Goal: Task Accomplishment & Management: Use online tool/utility

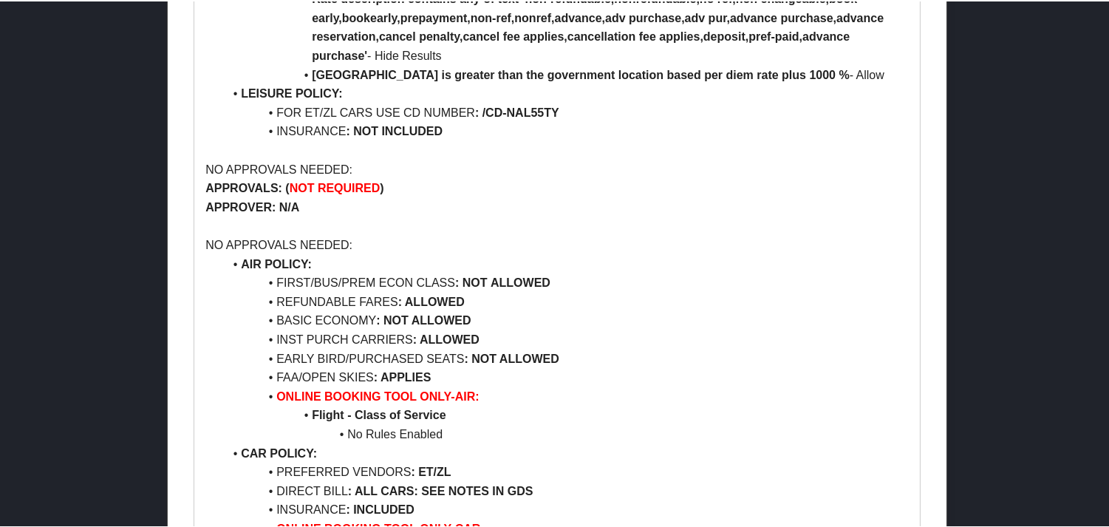
scroll to position [985, 0]
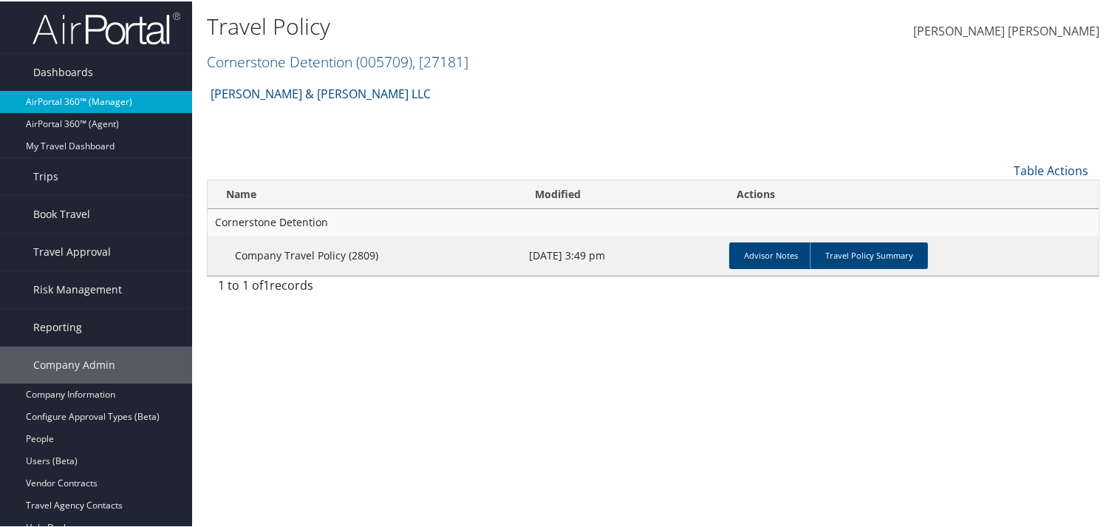
click at [64, 98] on link "AirPortal 360™ (Manager)" at bounding box center [96, 100] width 192 height 22
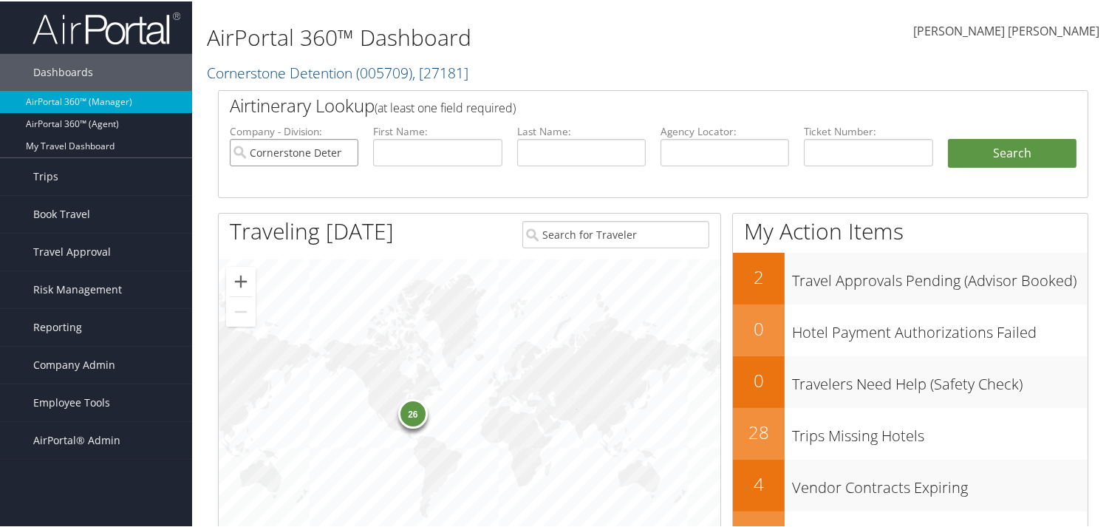
click at [346, 152] on input "Cornerstone Detention" at bounding box center [294, 150] width 129 height 27
click at [69, 364] on span "Company Admin" at bounding box center [74, 363] width 82 height 37
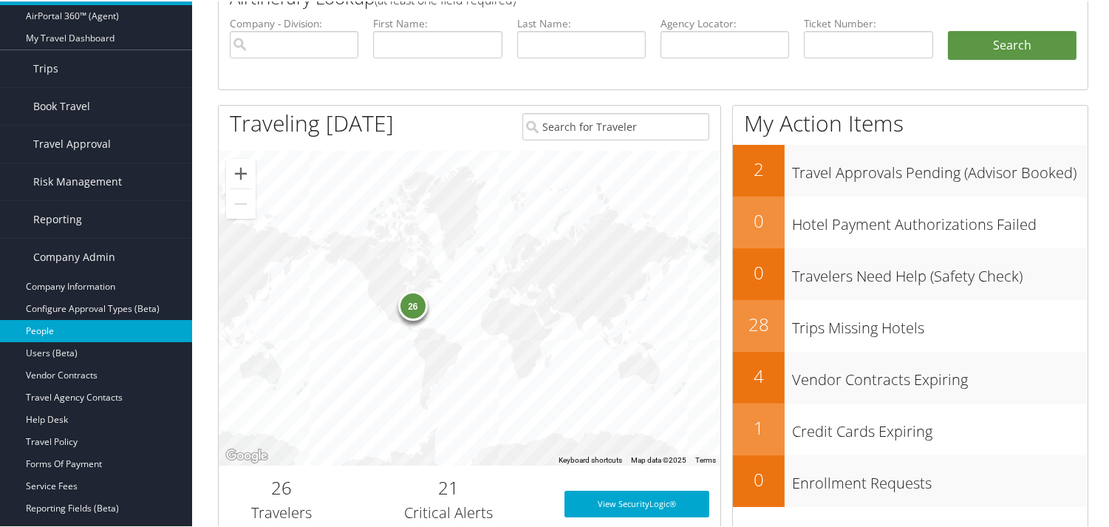
scroll to position [109, 0]
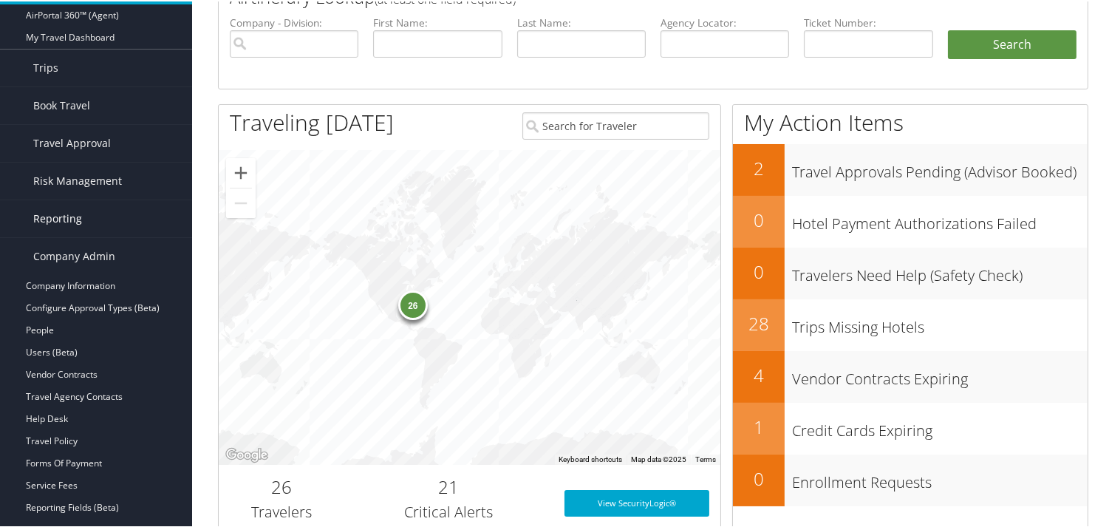
click at [74, 209] on span "Reporting" at bounding box center [57, 217] width 49 height 37
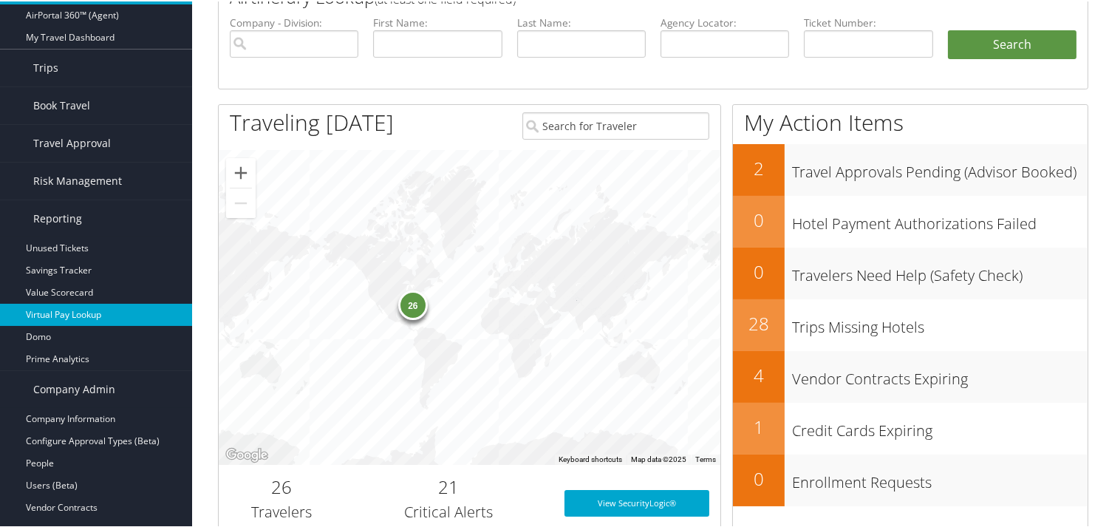
click at [98, 315] on link "Virtual Pay Lookup" at bounding box center [96, 313] width 192 height 22
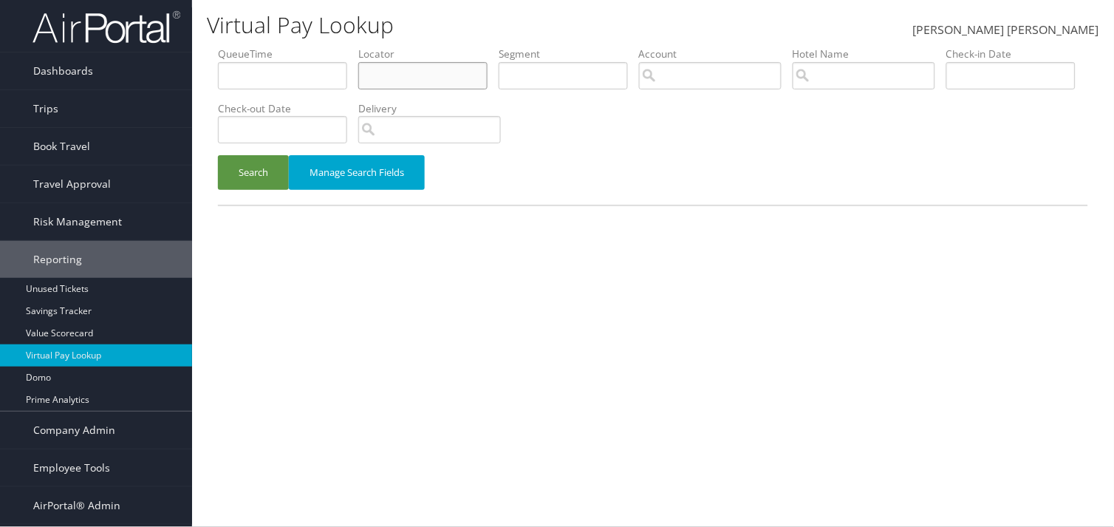
click at [451, 83] on input "text" at bounding box center [422, 75] width 129 height 27
paste input "D9K6CS"
type input "D9K6CS"
click at [225, 174] on button "Search" at bounding box center [253, 172] width 71 height 35
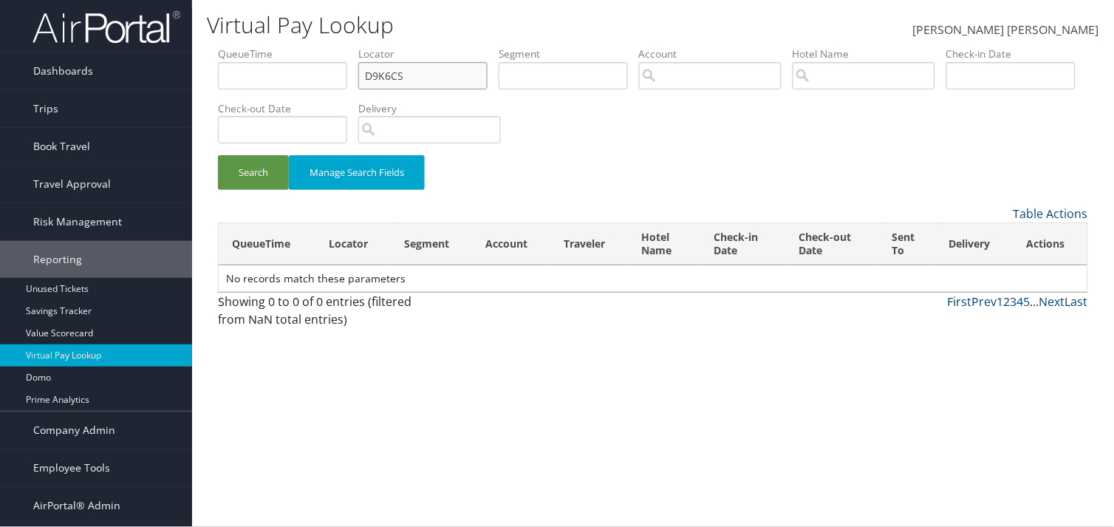
drag, startPoint x: 427, startPoint y: 74, endPoint x: 344, endPoint y: 72, distance: 82.8
click at [344, 47] on ul "QueueTime Locator D9K6CS Segment Account Traveler Hotel Name Check-in Date Chec…" at bounding box center [653, 47] width 870 height 0
click at [253, 175] on button "Search" at bounding box center [253, 172] width 71 height 35
click at [572, 197] on div "Search Manage Search Fields" at bounding box center [653, 180] width 893 height 50
click at [72, 66] on span "Dashboards" at bounding box center [63, 70] width 60 height 37
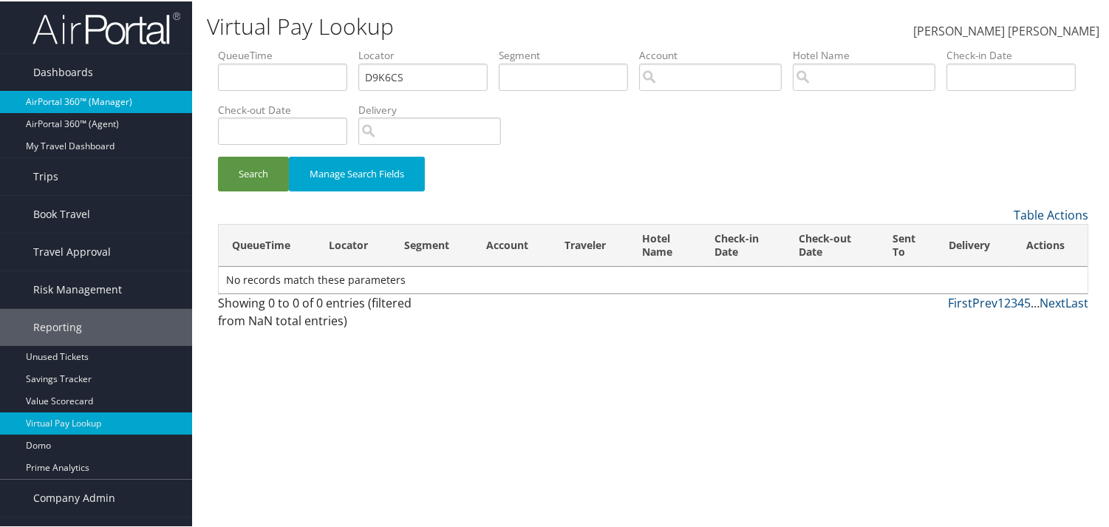
click at [76, 92] on link "AirPortal 360™ (Manager)" at bounding box center [96, 100] width 192 height 22
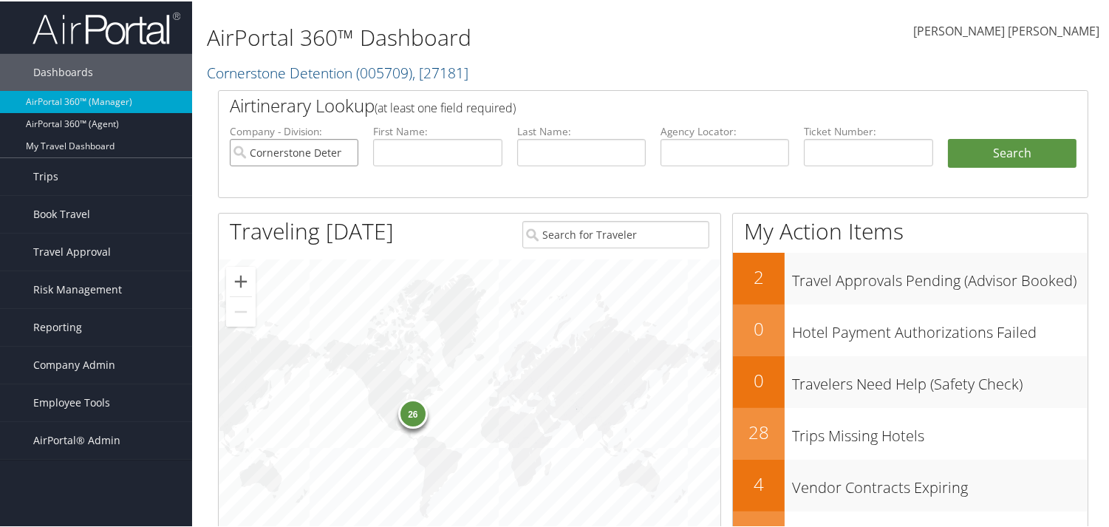
click at [344, 151] on input "Cornerstone Detention" at bounding box center [294, 150] width 129 height 27
click at [66, 330] on span "Reporting" at bounding box center [57, 325] width 49 height 37
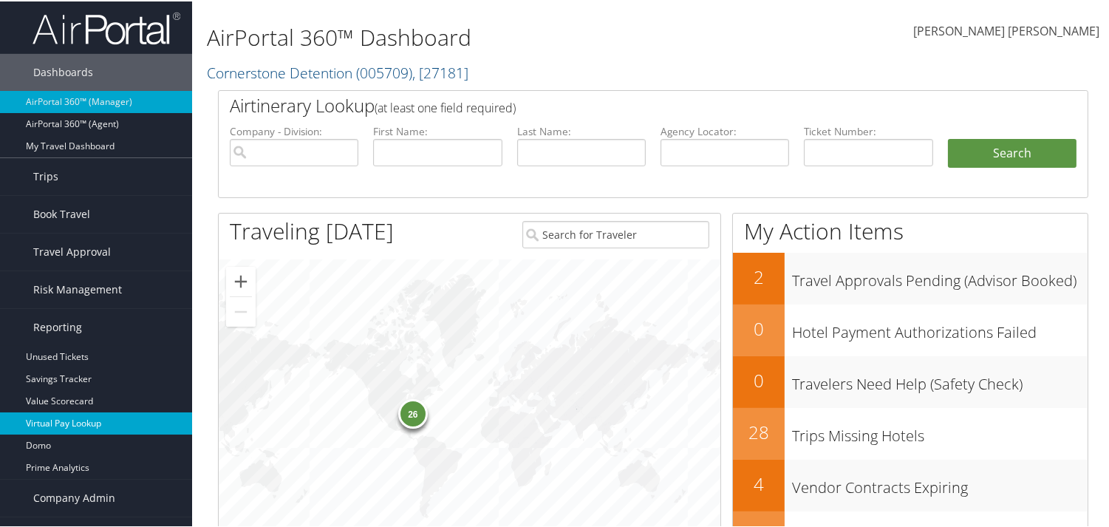
click at [74, 426] on link "Virtual Pay Lookup" at bounding box center [96, 422] width 192 height 22
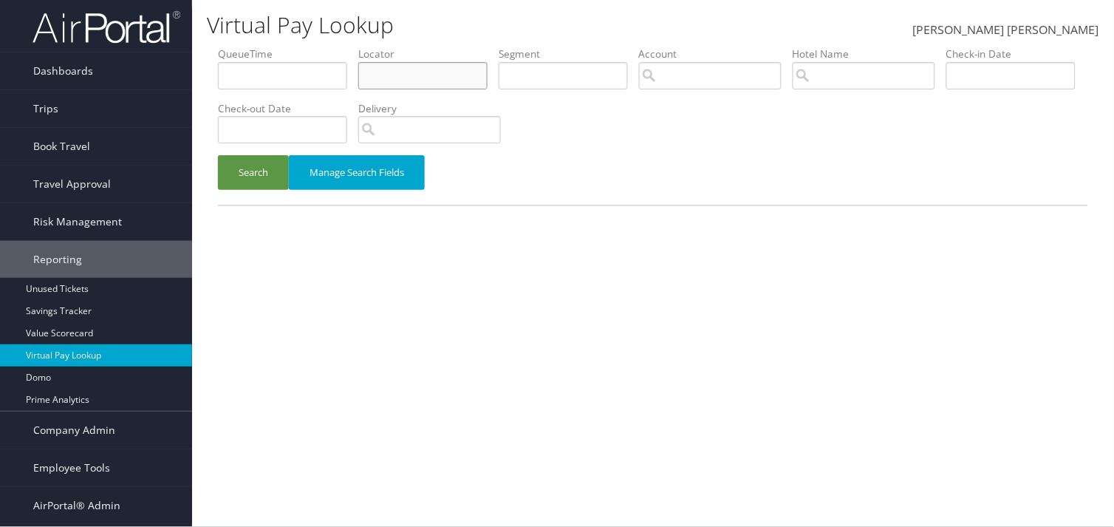
click at [448, 83] on input "text" at bounding box center [422, 75] width 129 height 27
paste input "D9K6CS"
type input "D9K6CS"
click at [267, 167] on button "Search" at bounding box center [253, 172] width 71 height 35
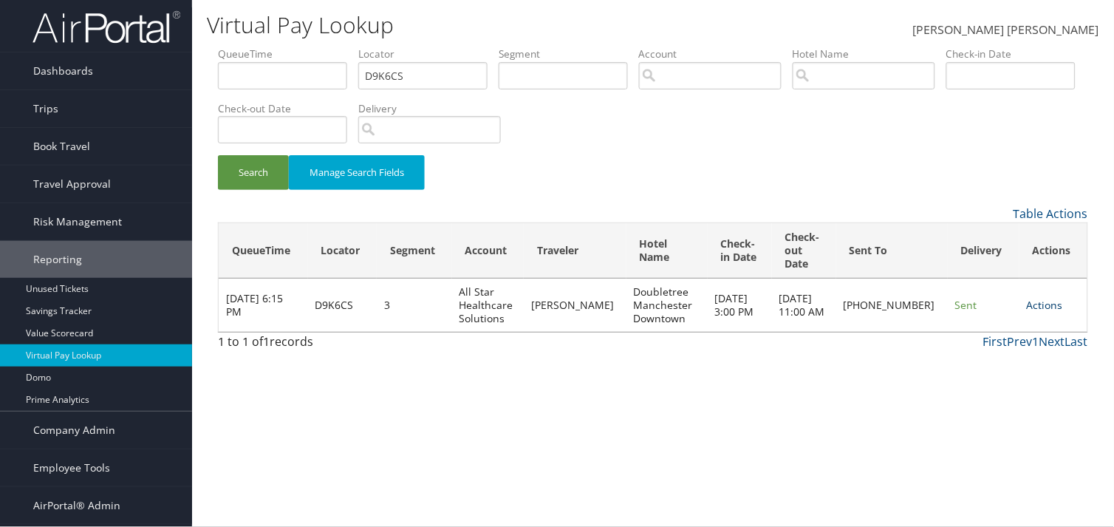
click at [1042, 304] on link "Actions" at bounding box center [1045, 305] width 36 height 14
click at [956, 352] on link "Logs" at bounding box center [997, 351] width 113 height 25
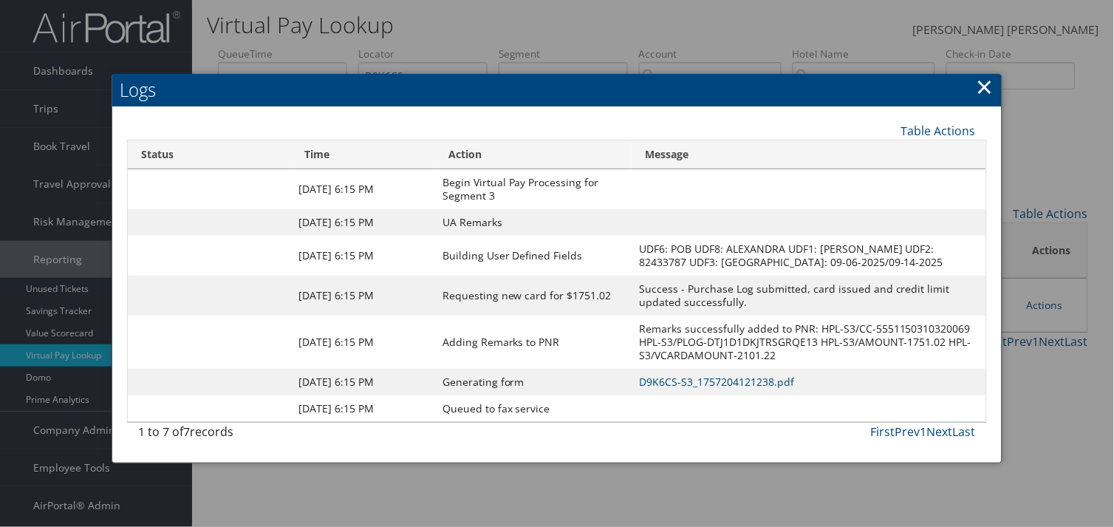
click at [975, 86] on h2 "Logs" at bounding box center [557, 90] width 890 height 33
click at [986, 83] on link "×" at bounding box center [985, 87] width 17 height 30
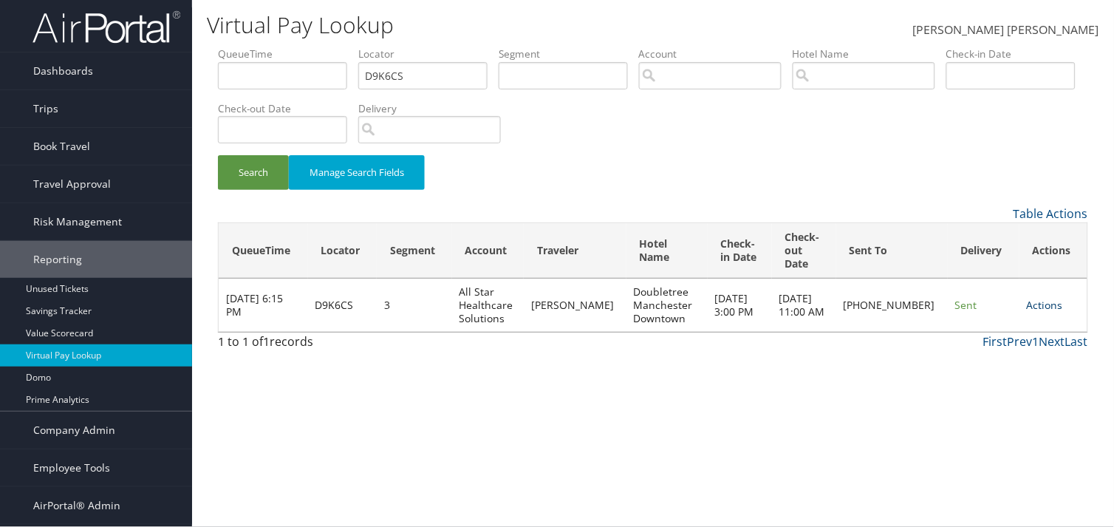
click at [1029, 304] on link "Actions" at bounding box center [1045, 305] width 36 height 14
click at [980, 330] on link "Resend" at bounding box center [997, 326] width 113 height 25
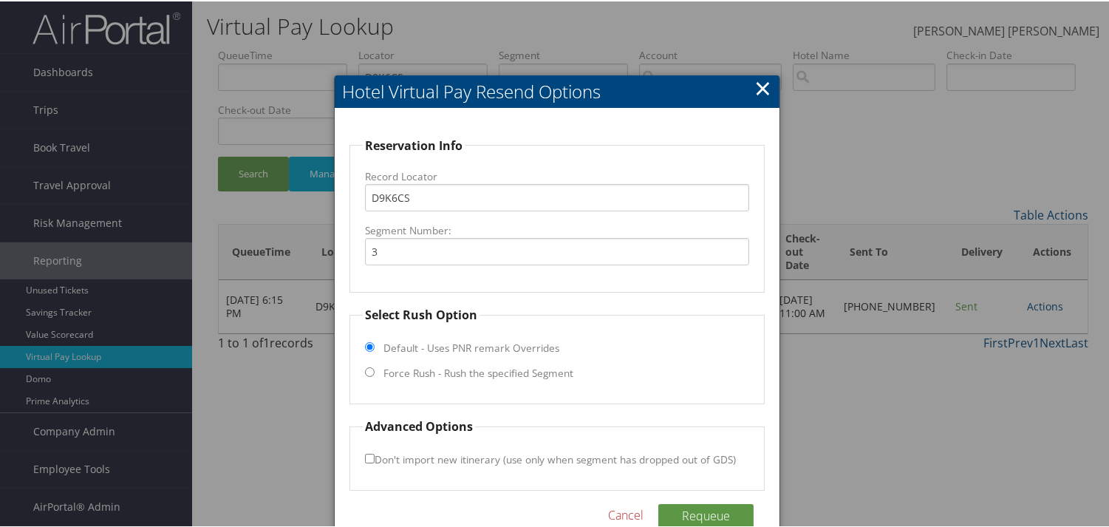
click at [367, 374] on input "Force Rush - Rush the specified Segment" at bounding box center [370, 371] width 10 height 10
radio input "true"
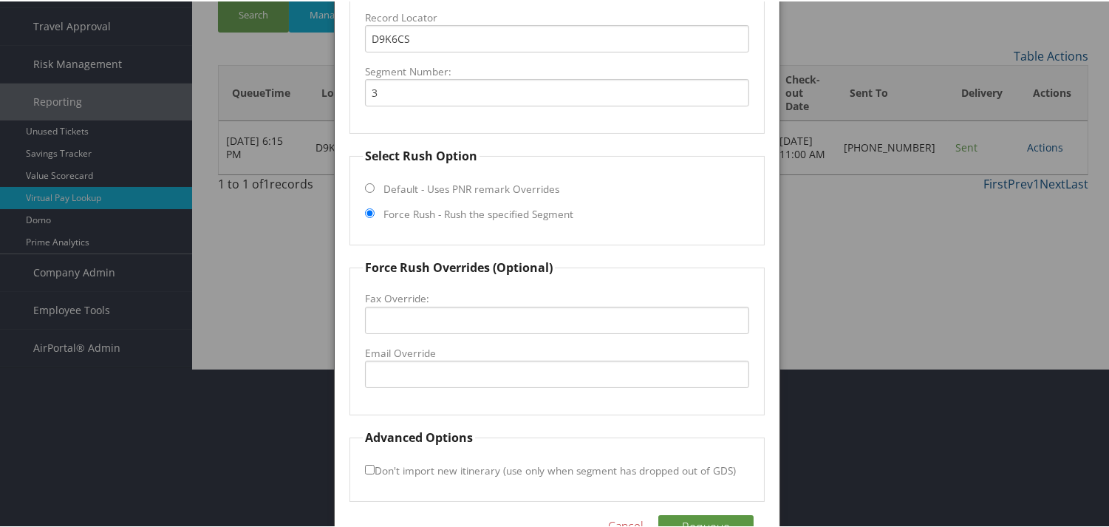
scroll to position [164, 0]
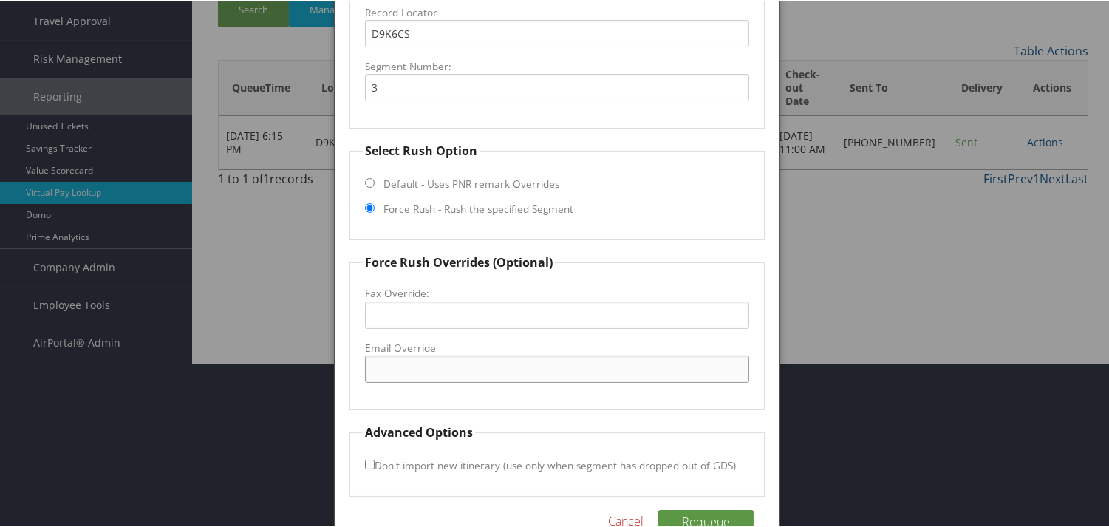
click at [417, 371] on input "Email Override" at bounding box center [556, 367] width 383 height 27
click at [422, 370] on input "Email Override" at bounding box center [556, 367] width 383 height 27
paste input "[EMAIL_ADDRESS][DOMAIN_NAME]"
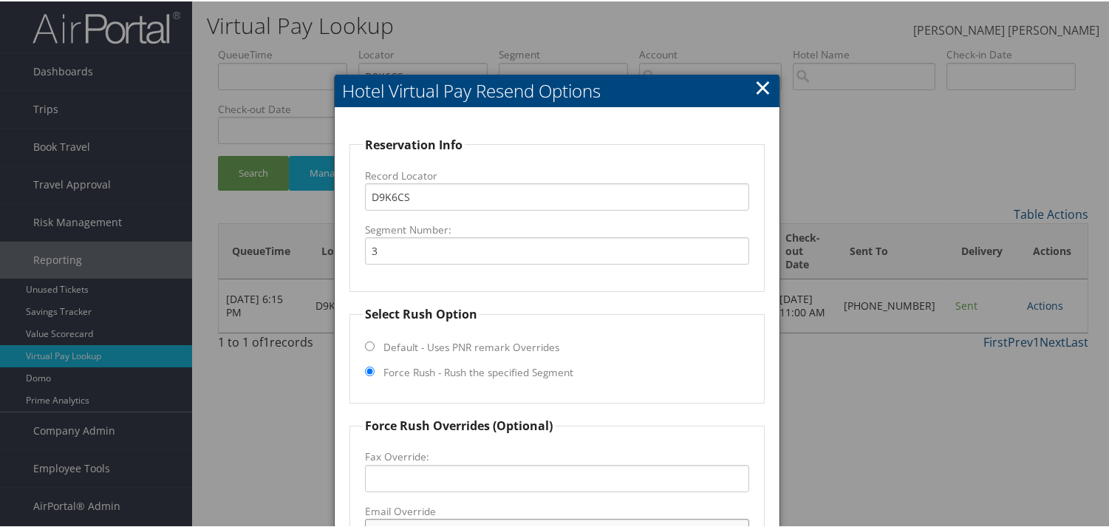
scroll to position [0, 0]
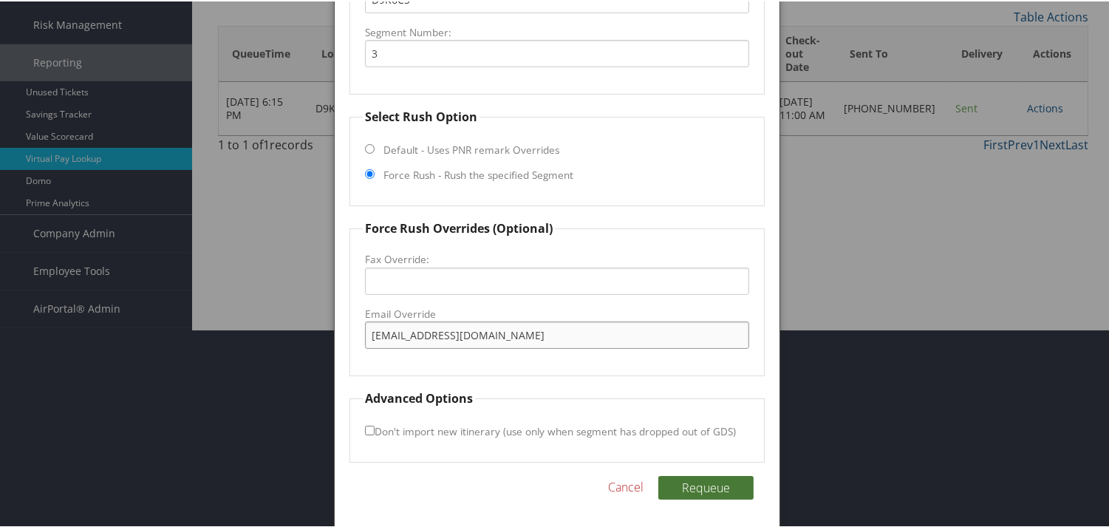
type input "[EMAIL_ADDRESS][DOMAIN_NAME]"
click at [698, 482] on button "Requeue" at bounding box center [705, 486] width 95 height 24
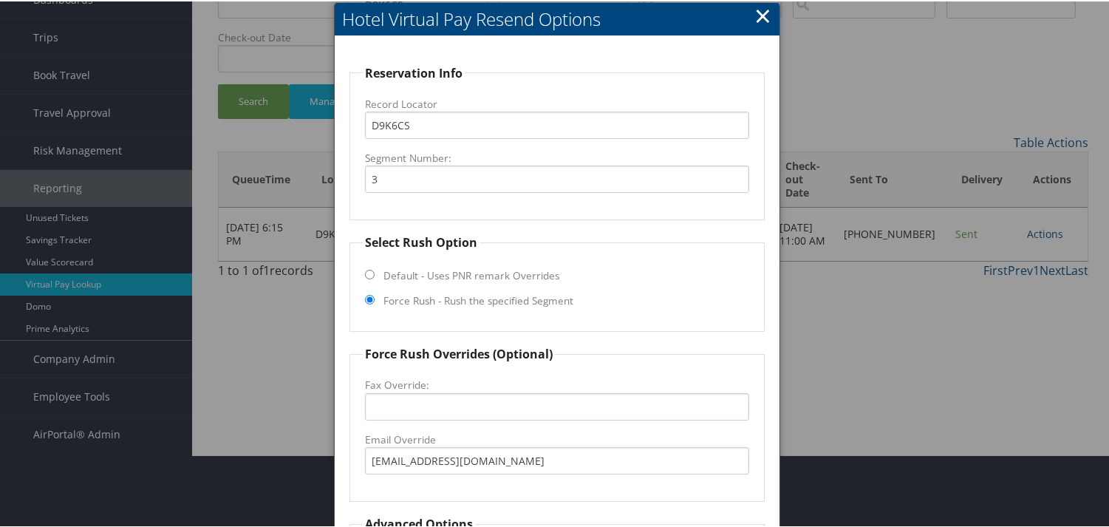
scroll to position [182, 0]
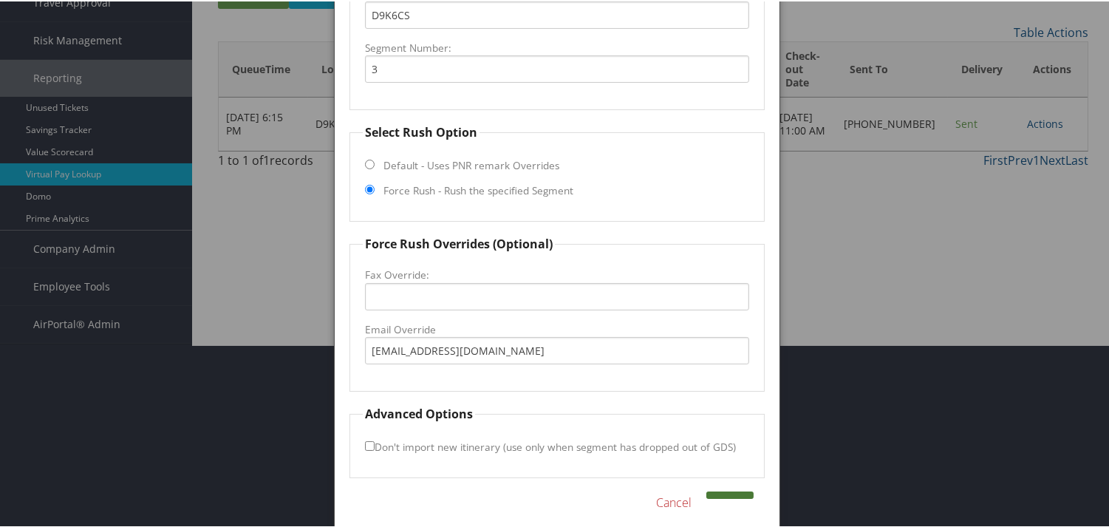
click at [719, 493] on button at bounding box center [729, 493] width 47 height 7
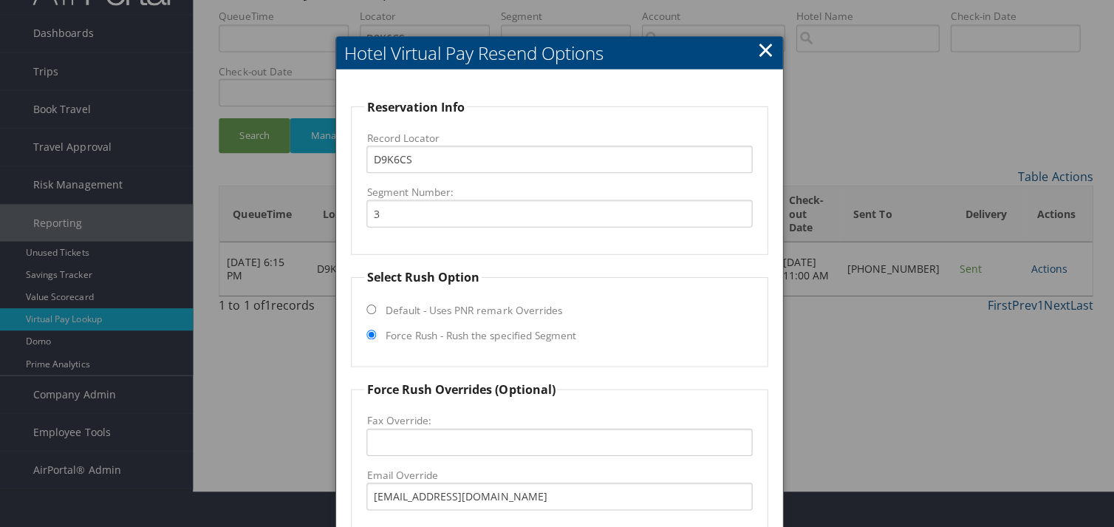
scroll to position [0, 0]
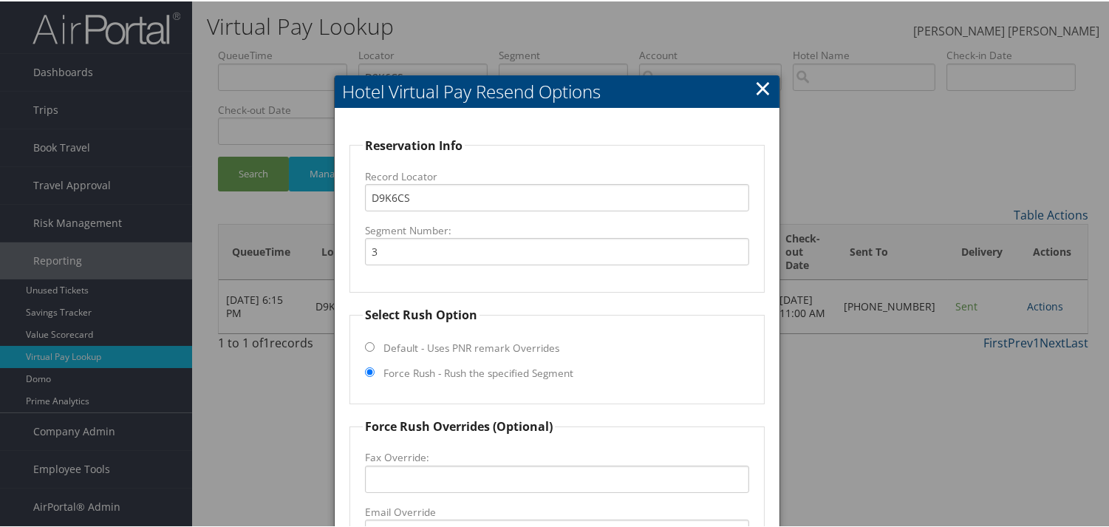
click at [757, 87] on link "×" at bounding box center [762, 87] width 17 height 30
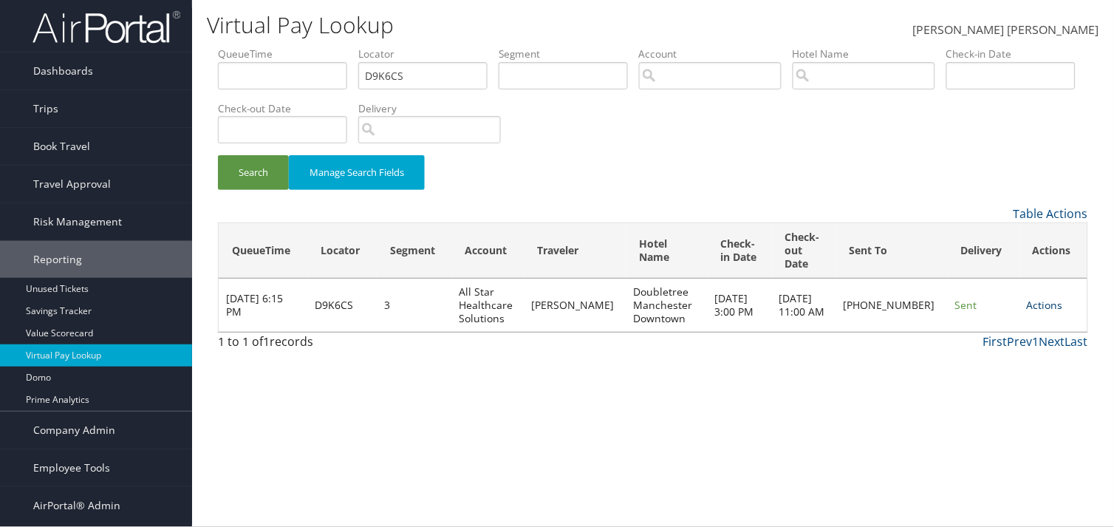
click at [1035, 305] on link "Actions" at bounding box center [1045, 305] width 36 height 14
click at [972, 349] on link "Logs" at bounding box center [997, 351] width 113 height 25
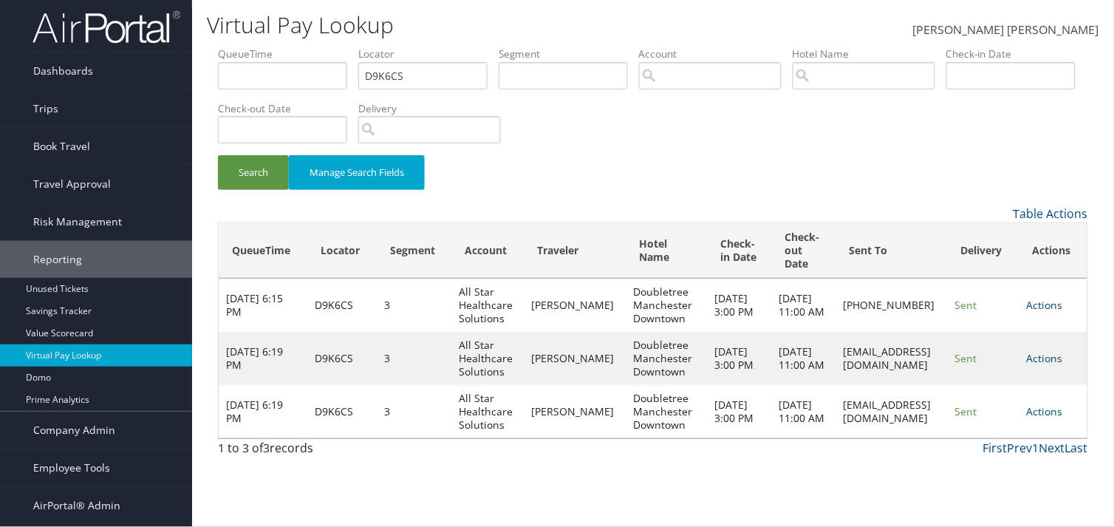
click at [952, 143] on div "Search Manage Search Fields" at bounding box center [653, 126] width 893 height 158
